Goal: Navigation & Orientation: Find specific page/section

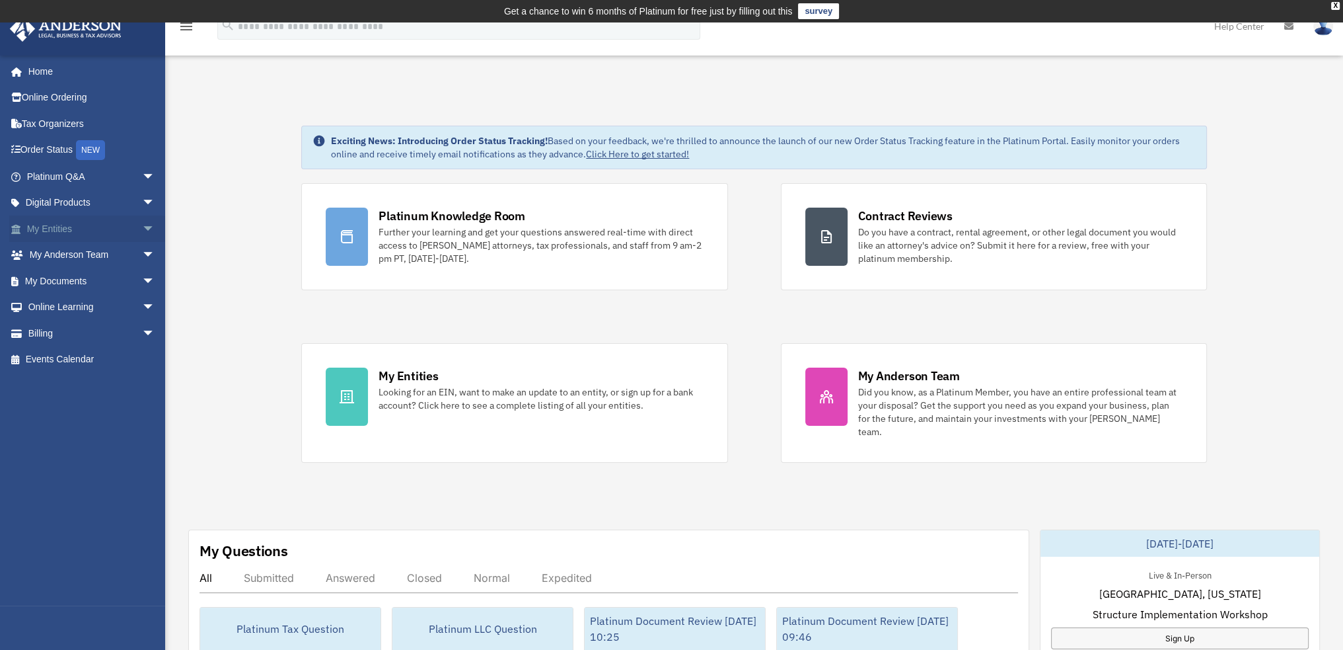
click at [142, 226] on span "arrow_drop_down" at bounding box center [155, 228] width 26 height 27
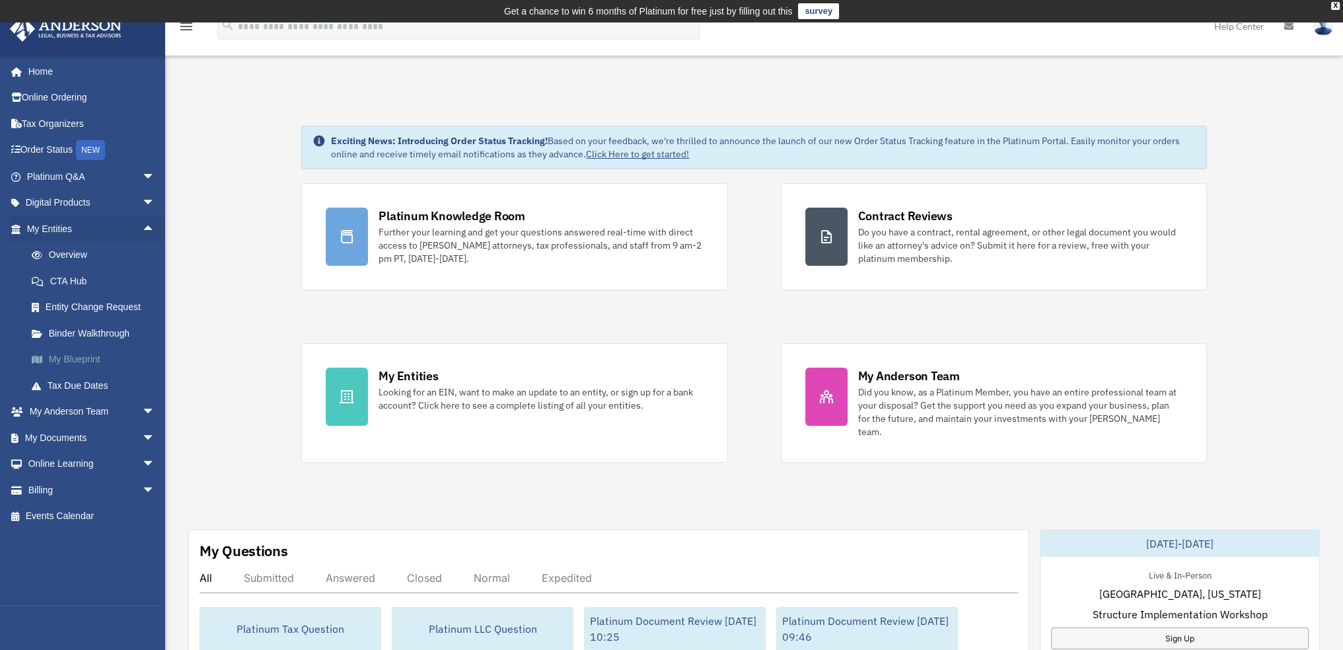
click at [73, 355] on link "My Blueprint" at bounding box center [97, 359] width 157 height 26
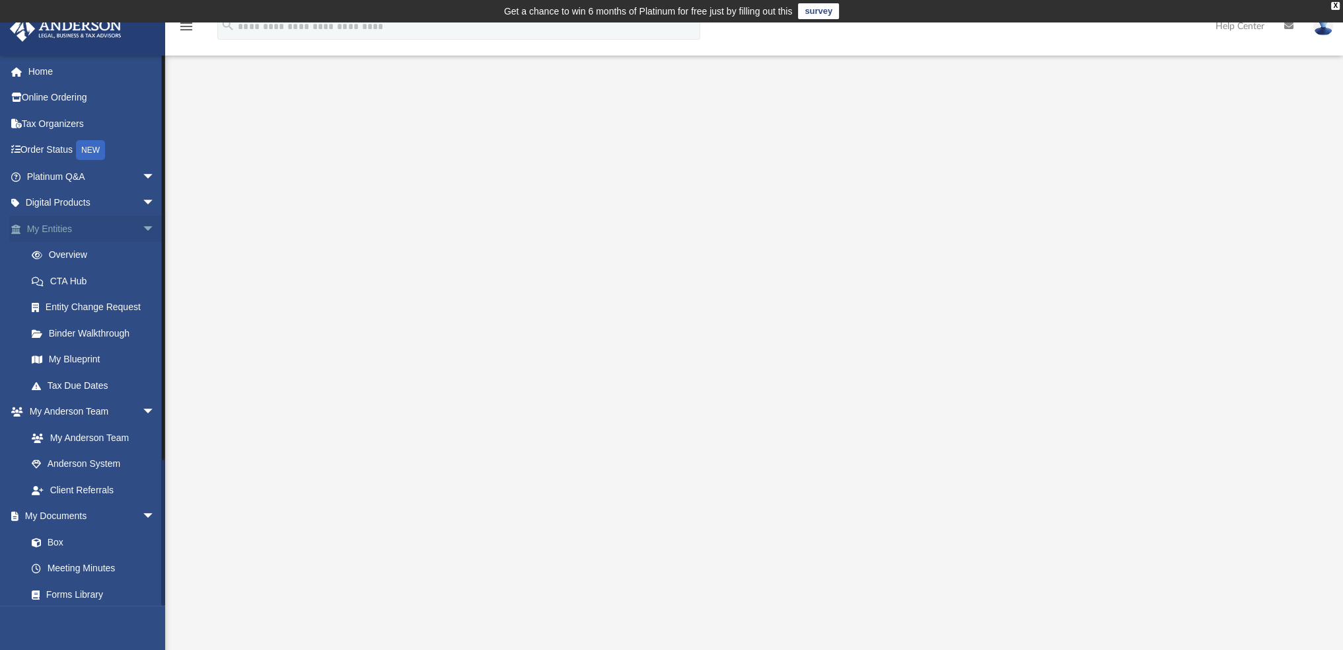
click at [142, 234] on span "arrow_drop_down" at bounding box center [155, 228] width 26 height 27
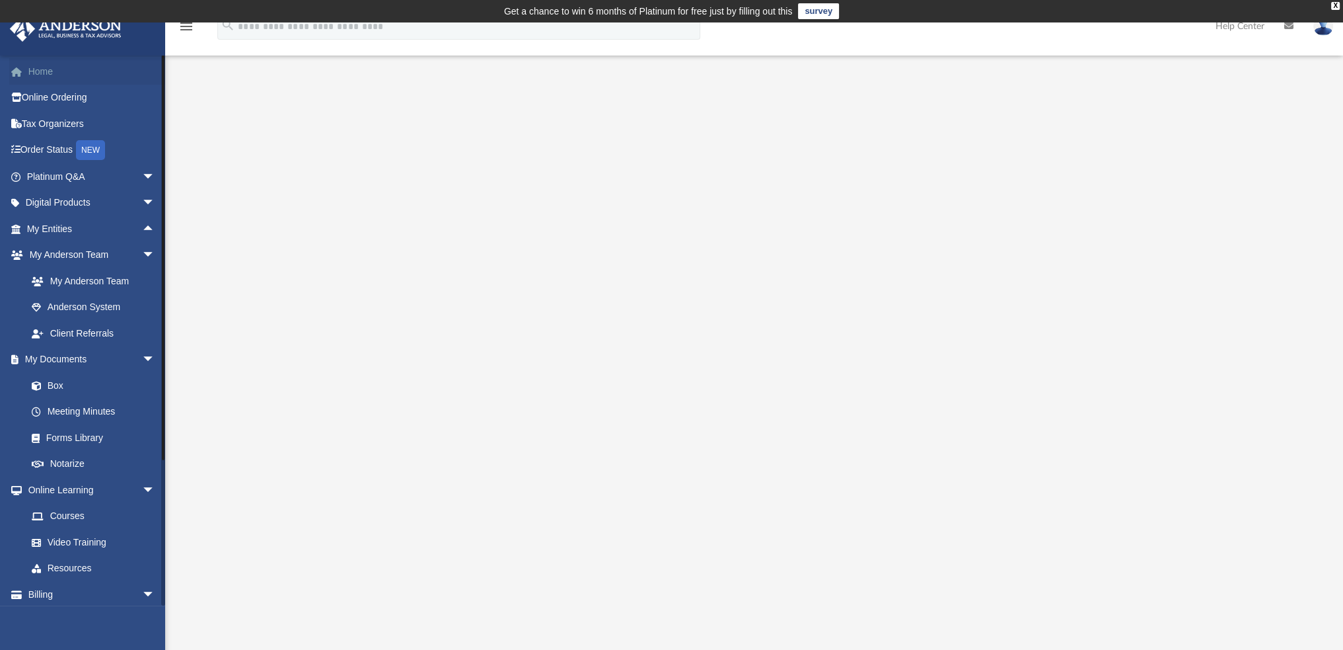
click at [50, 73] on link "Home" at bounding box center [92, 71] width 166 height 26
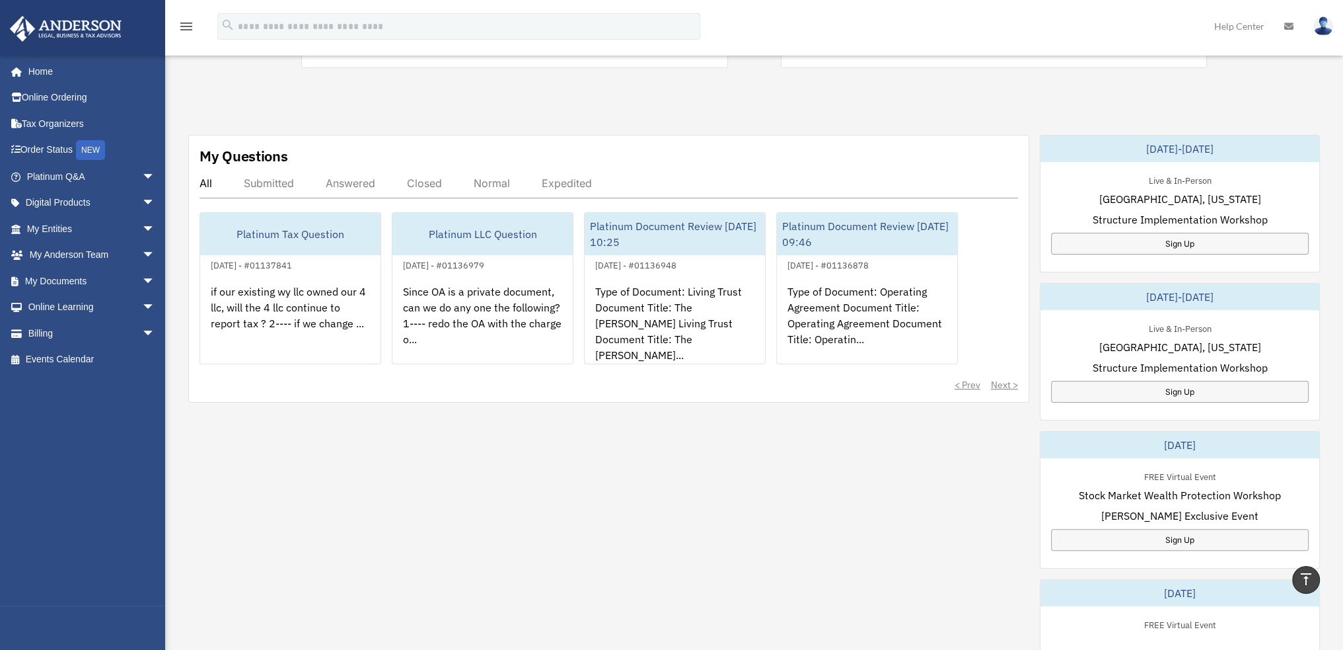
scroll to position [396, 0]
click at [342, 174] on div "Answered" at bounding box center [351, 180] width 50 height 13
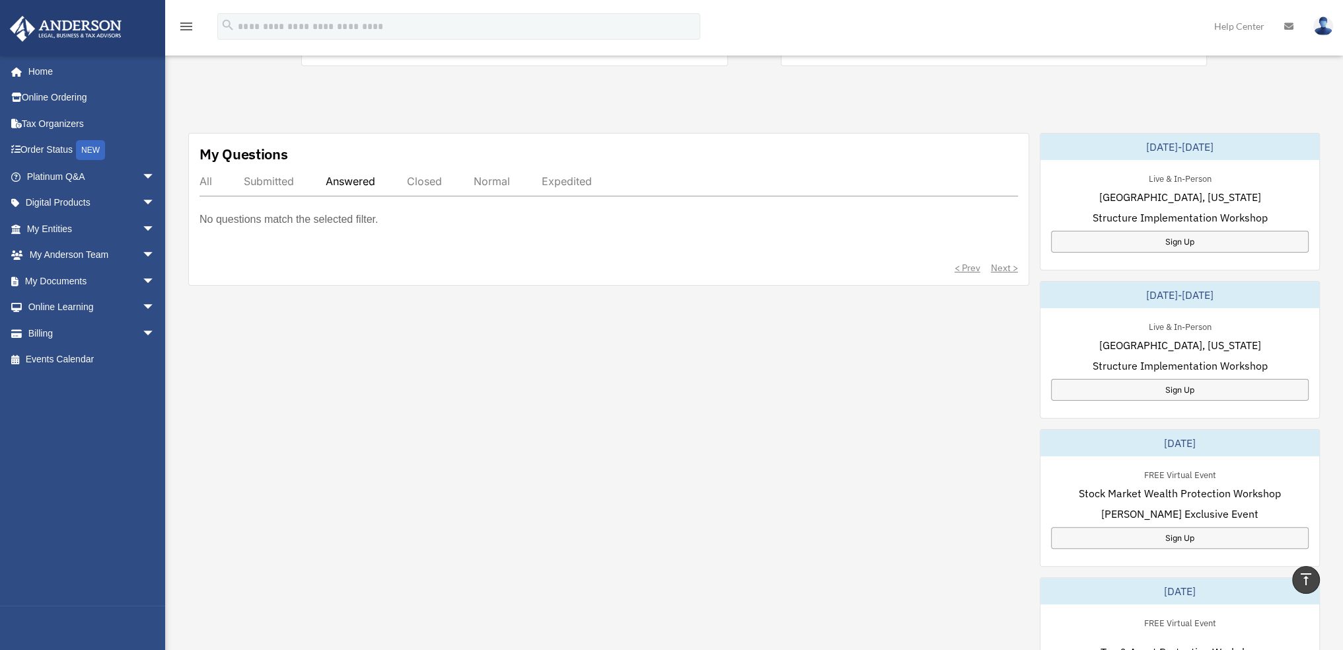
click at [272, 174] on div "Submitted" at bounding box center [269, 180] width 50 height 13
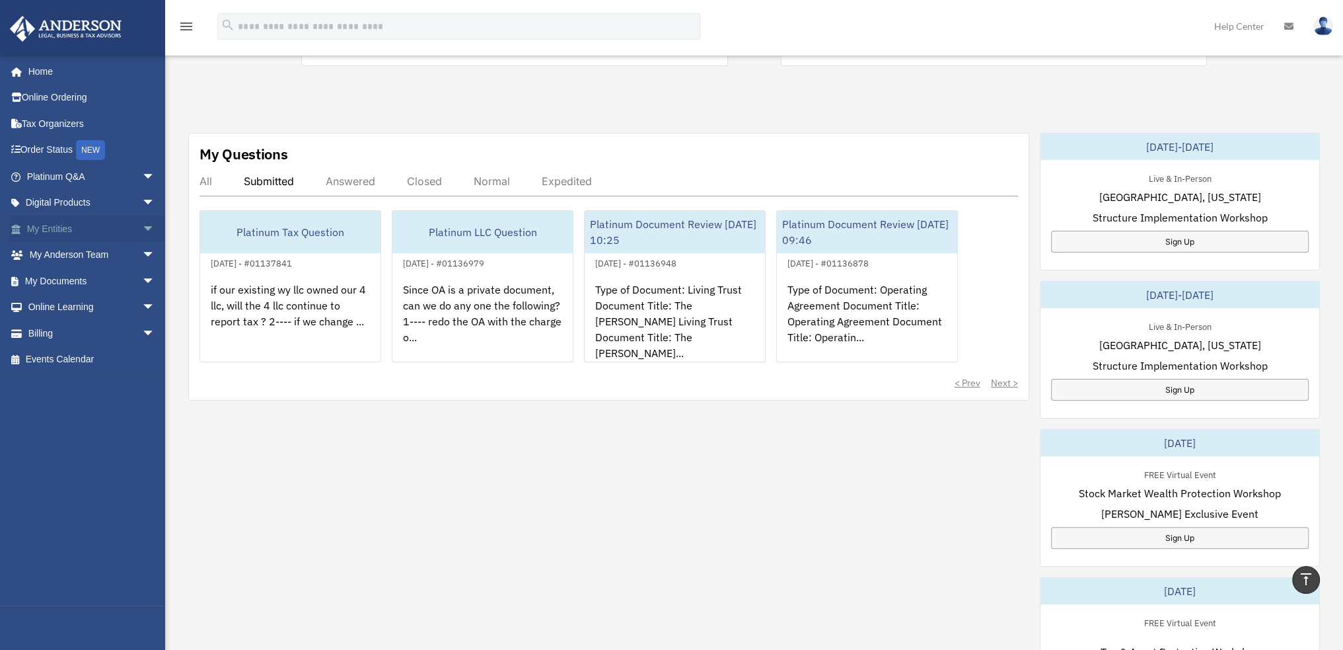
click at [82, 230] on link "My Entities arrow_drop_down" at bounding box center [92, 228] width 166 height 26
click at [142, 230] on span "arrow_drop_down" at bounding box center [155, 228] width 26 height 27
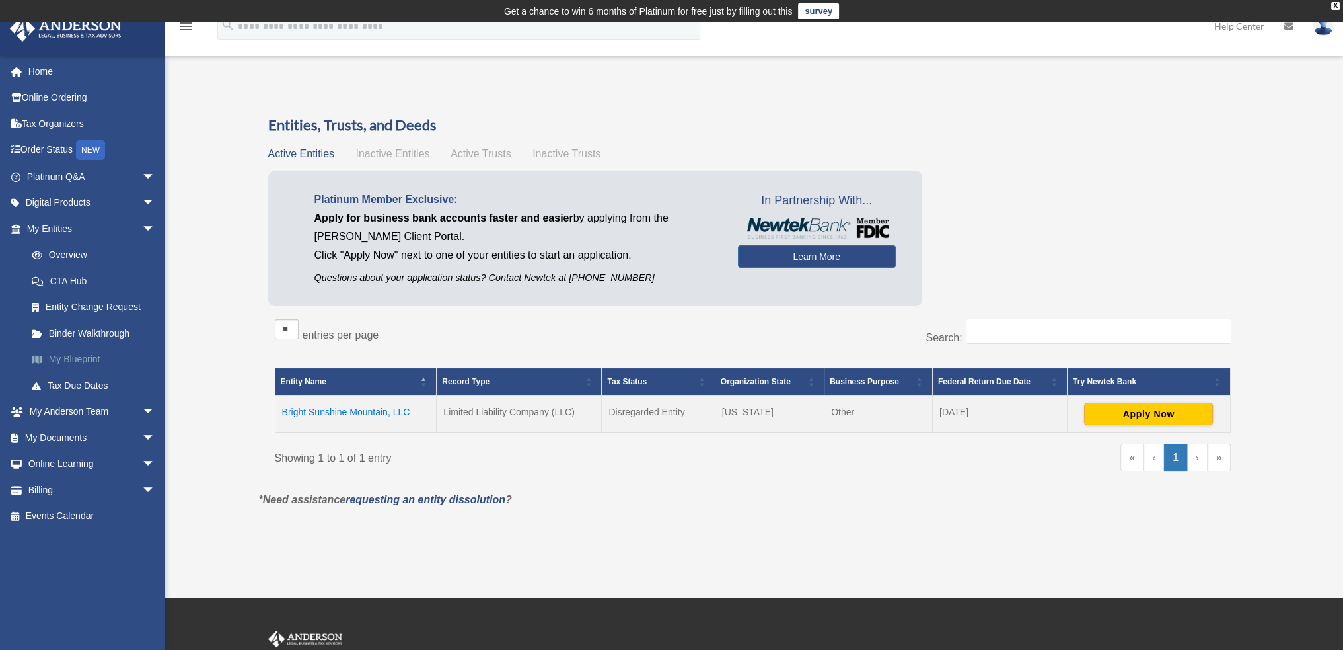
click at [76, 359] on link "My Blueprint" at bounding box center [97, 359] width 157 height 26
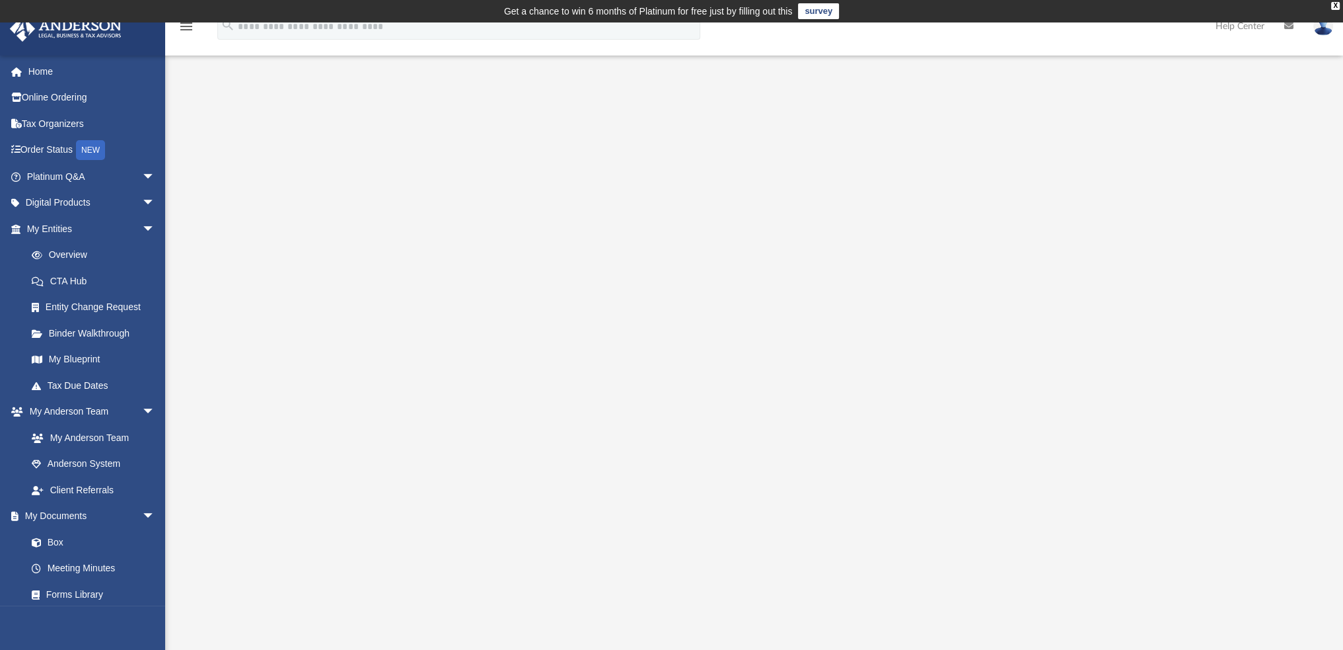
drag, startPoint x: 1156, startPoint y: 182, endPoint x: 1109, endPoint y: 285, distance: 113.6
click at [1115, 291] on div at bounding box center [754, 382] width 1061 height 529
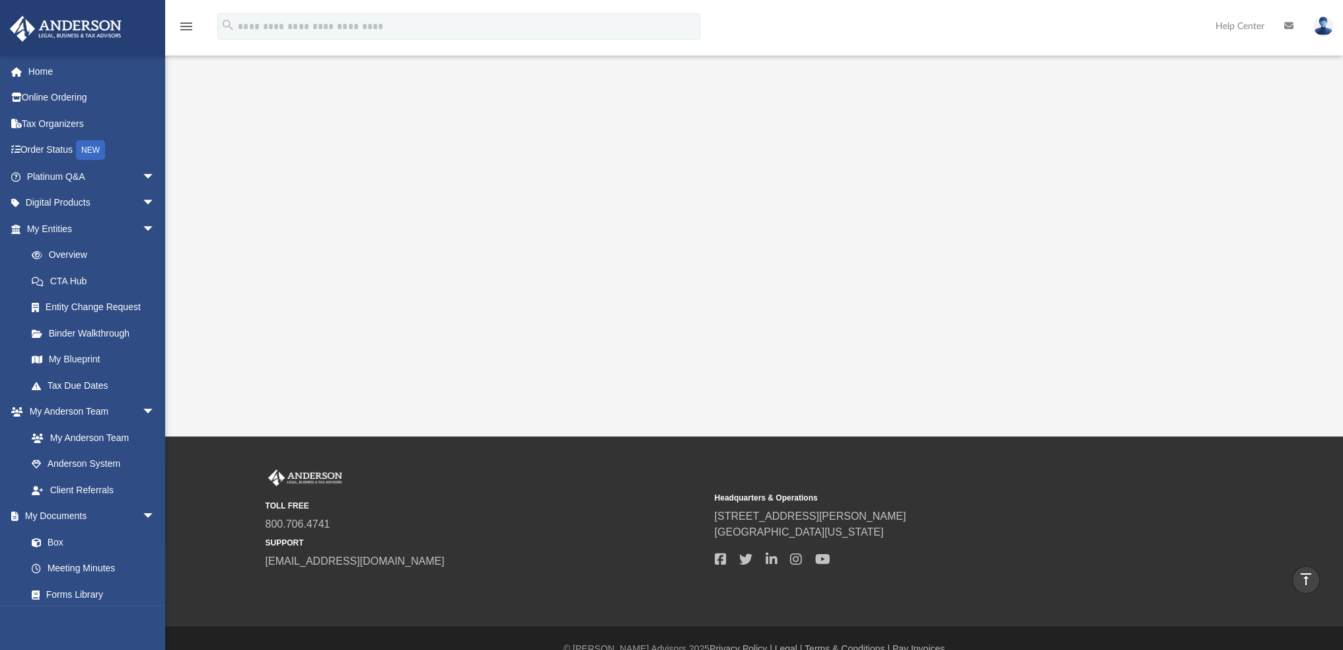
drag, startPoint x: 1191, startPoint y: 208, endPoint x: 1211, endPoint y: 203, distance: 20.5
click at [1160, 290] on div at bounding box center [754, 117] width 1061 height 529
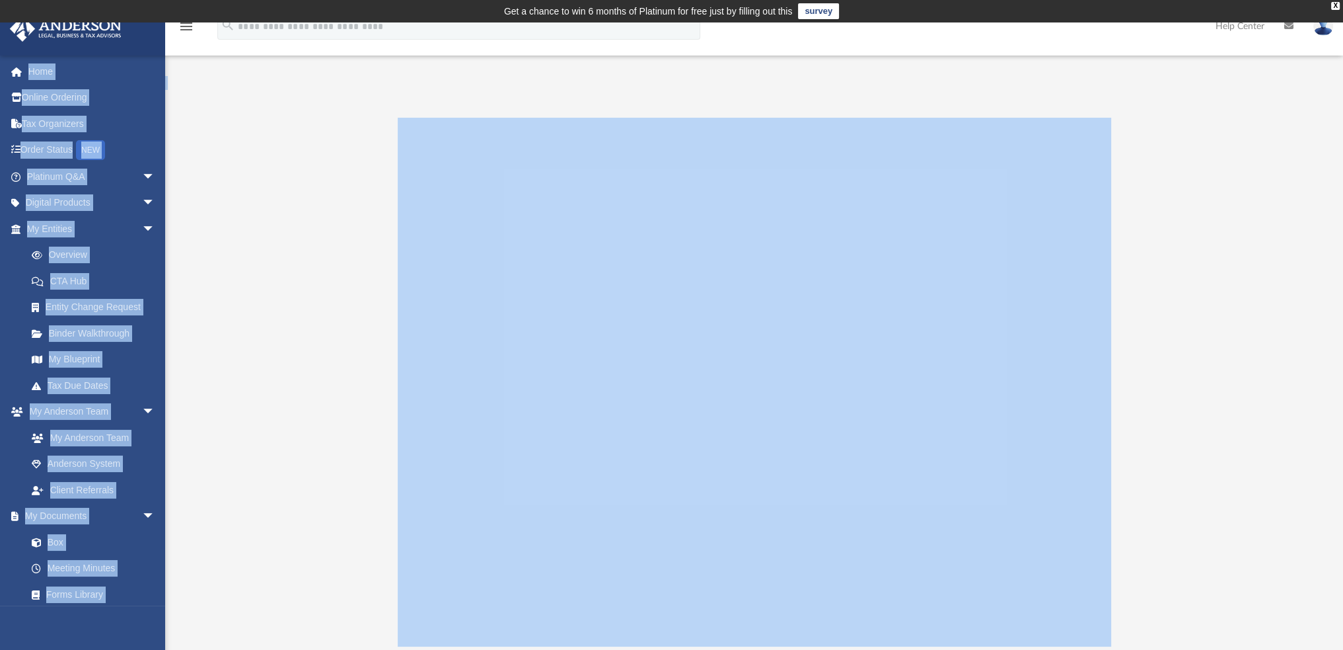
drag, startPoint x: 1265, startPoint y: 78, endPoint x: 1251, endPoint y: 200, distance: 123.1
click at [1251, 200] on div "App [EMAIL_ADDRESS][DOMAIN_NAME] Sign Out [EMAIL_ADDRESS][DOMAIN_NAME] Home Onl…" at bounding box center [671, 361] width 1343 height 570
click at [1244, 180] on div at bounding box center [754, 382] width 1061 height 529
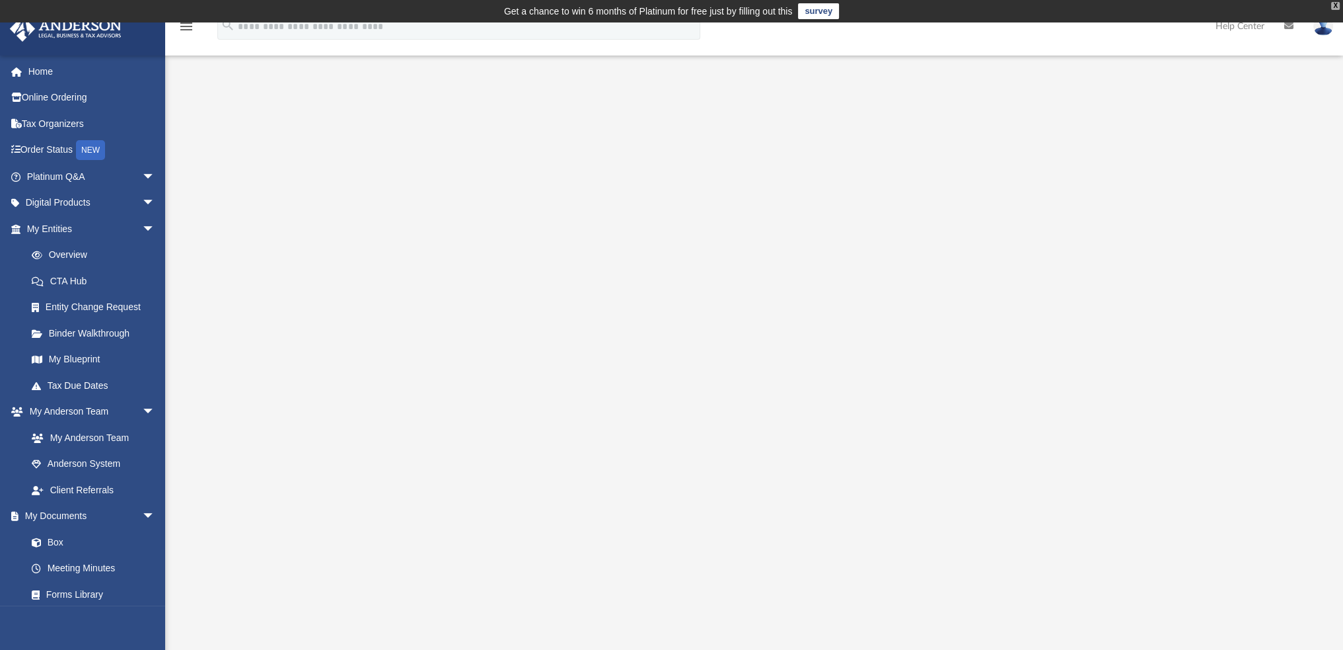
click at [1336, 6] on div "X" at bounding box center [1335, 6] width 9 height 8
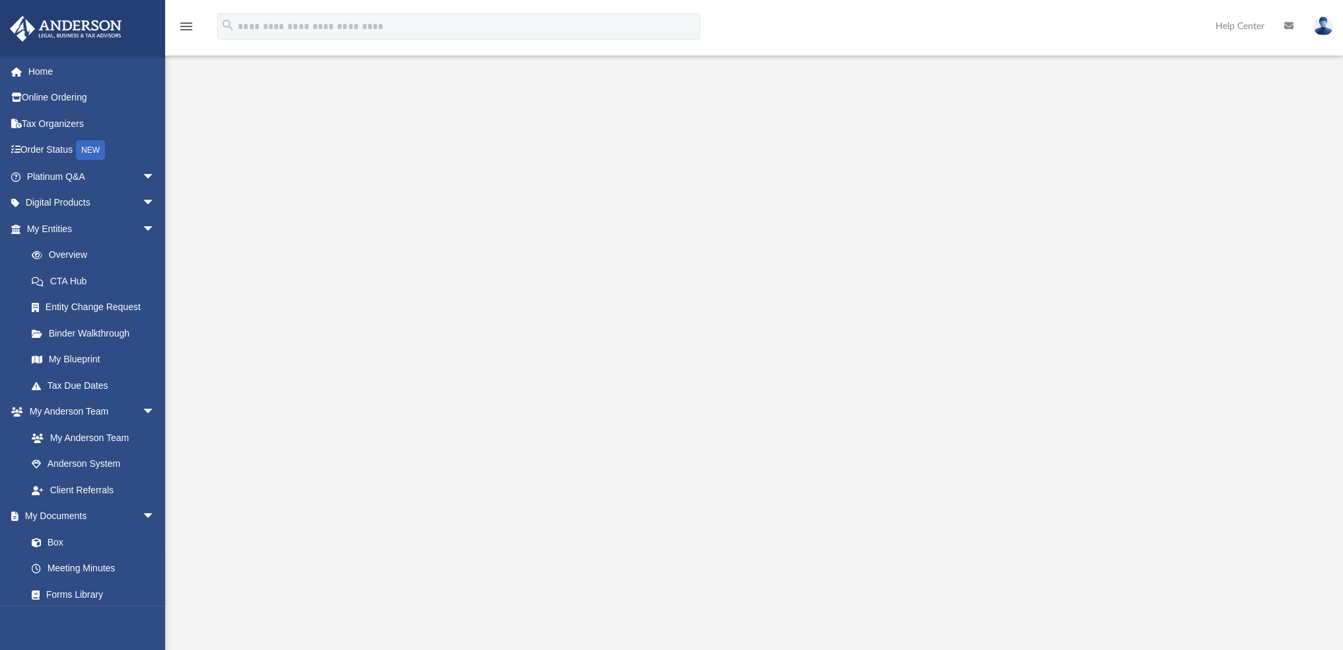
click at [1162, 117] on div at bounding box center [754, 359] width 1061 height 529
